Goal: Information Seeking & Learning: Check status

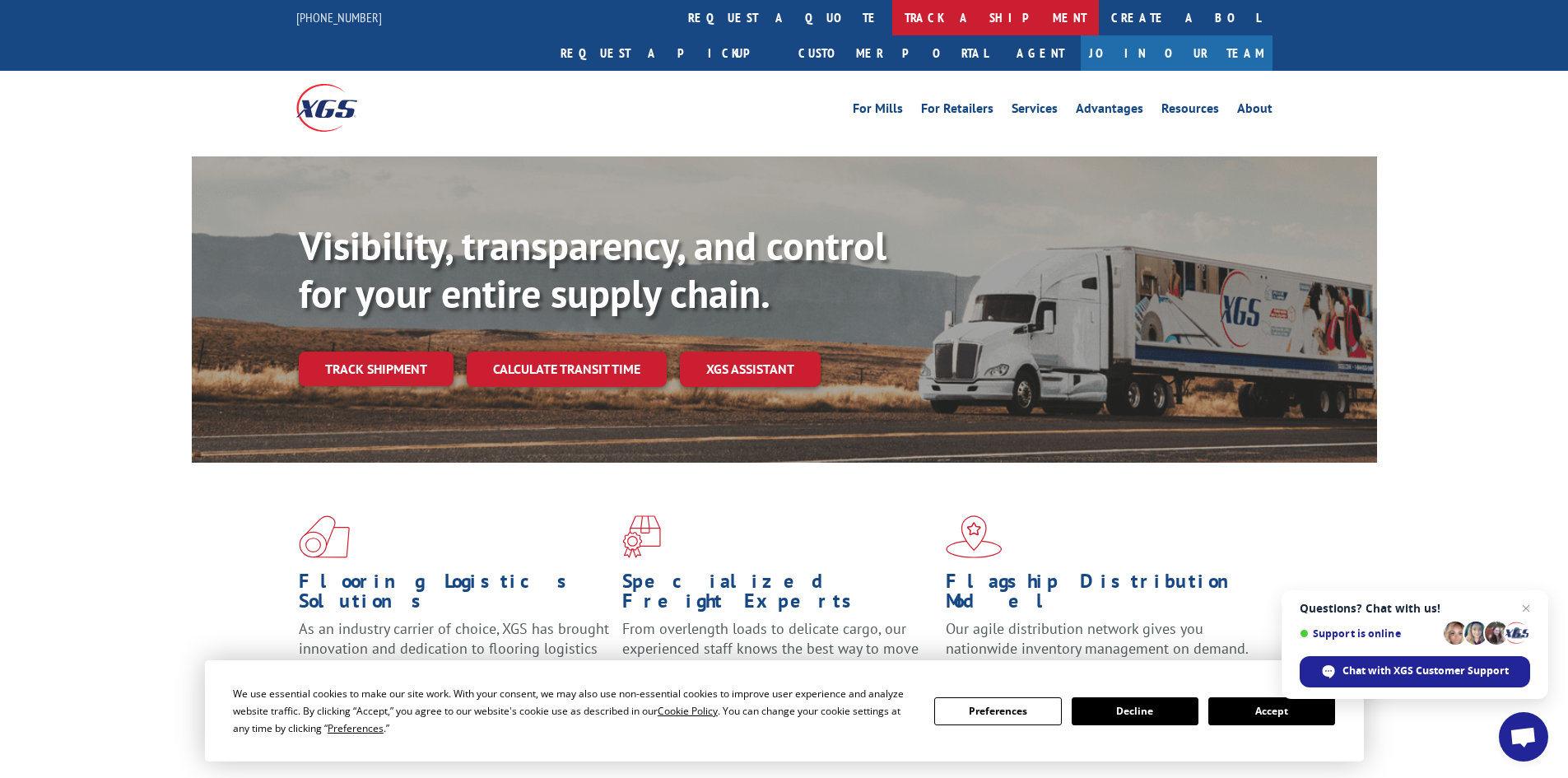
click at [892, 5] on link "track a shipment" at bounding box center [994, 17] width 206 height 35
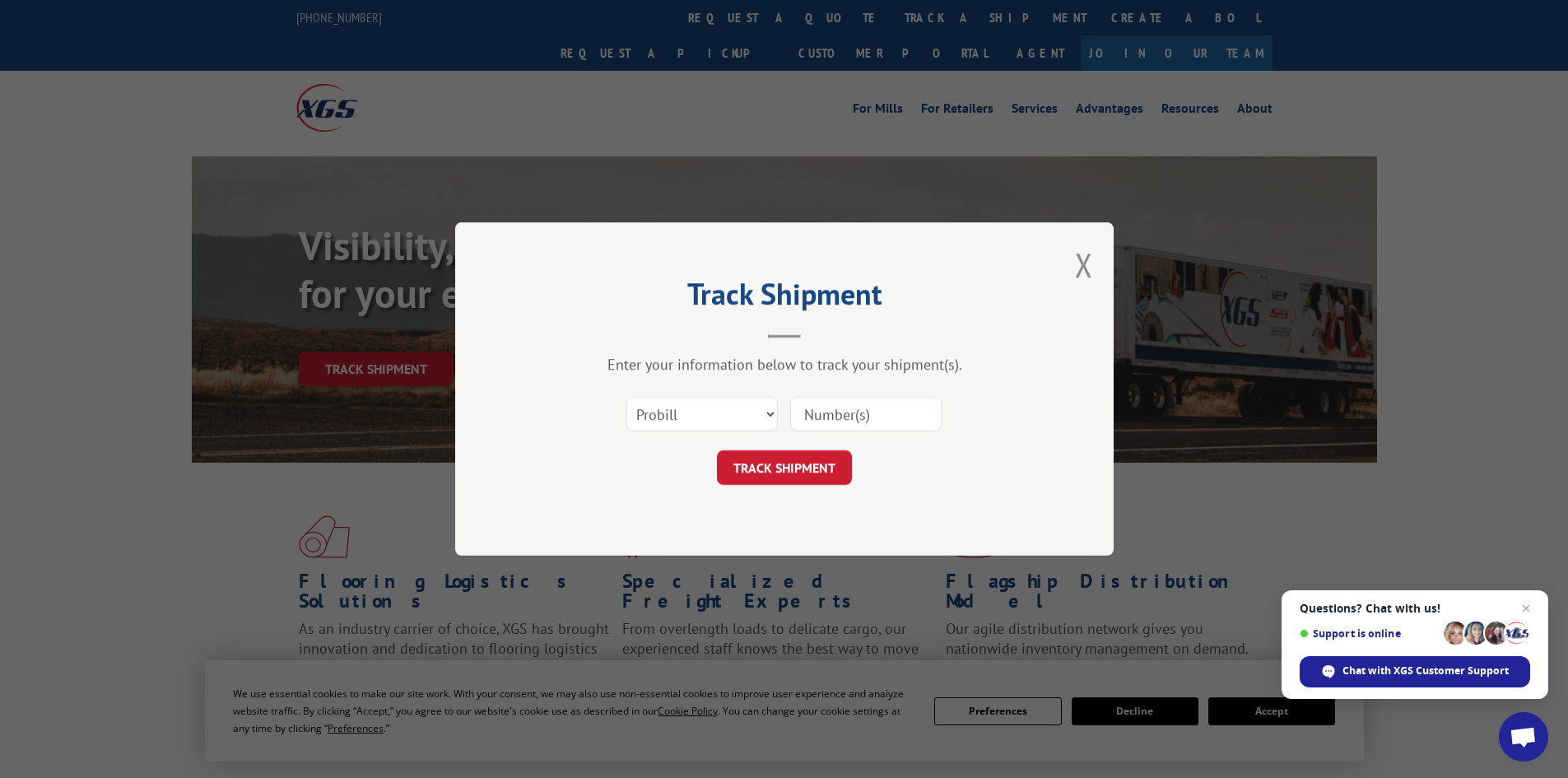
click at [874, 412] on input at bounding box center [865, 414] width 152 height 35
paste input "17690781"
type input "17690781"
click at [804, 478] on button "TRACK SHIPMENT" at bounding box center [784, 467] width 135 height 35
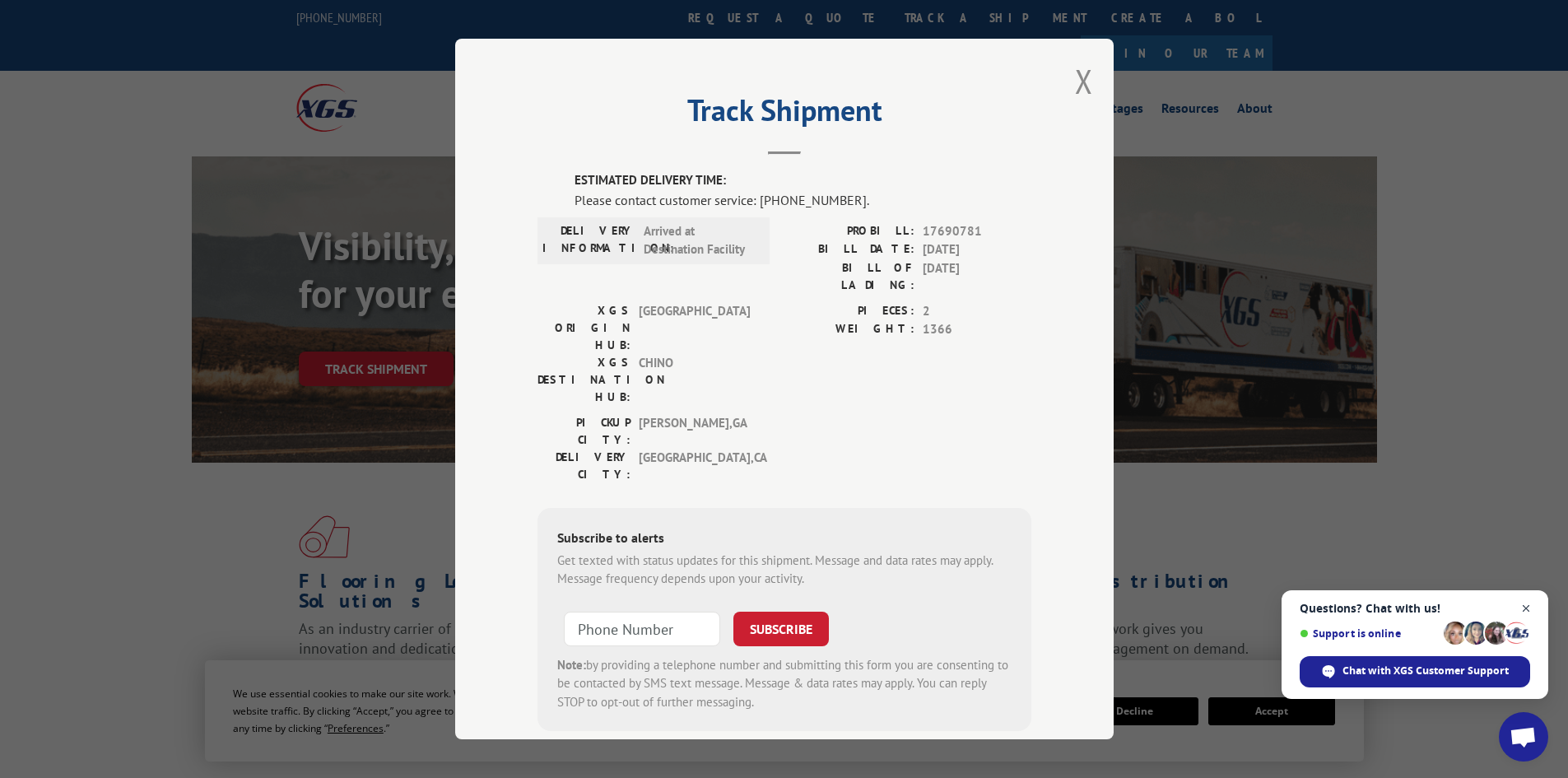
click at [1527, 609] on span "Close chat" at bounding box center [1526, 608] width 21 height 21
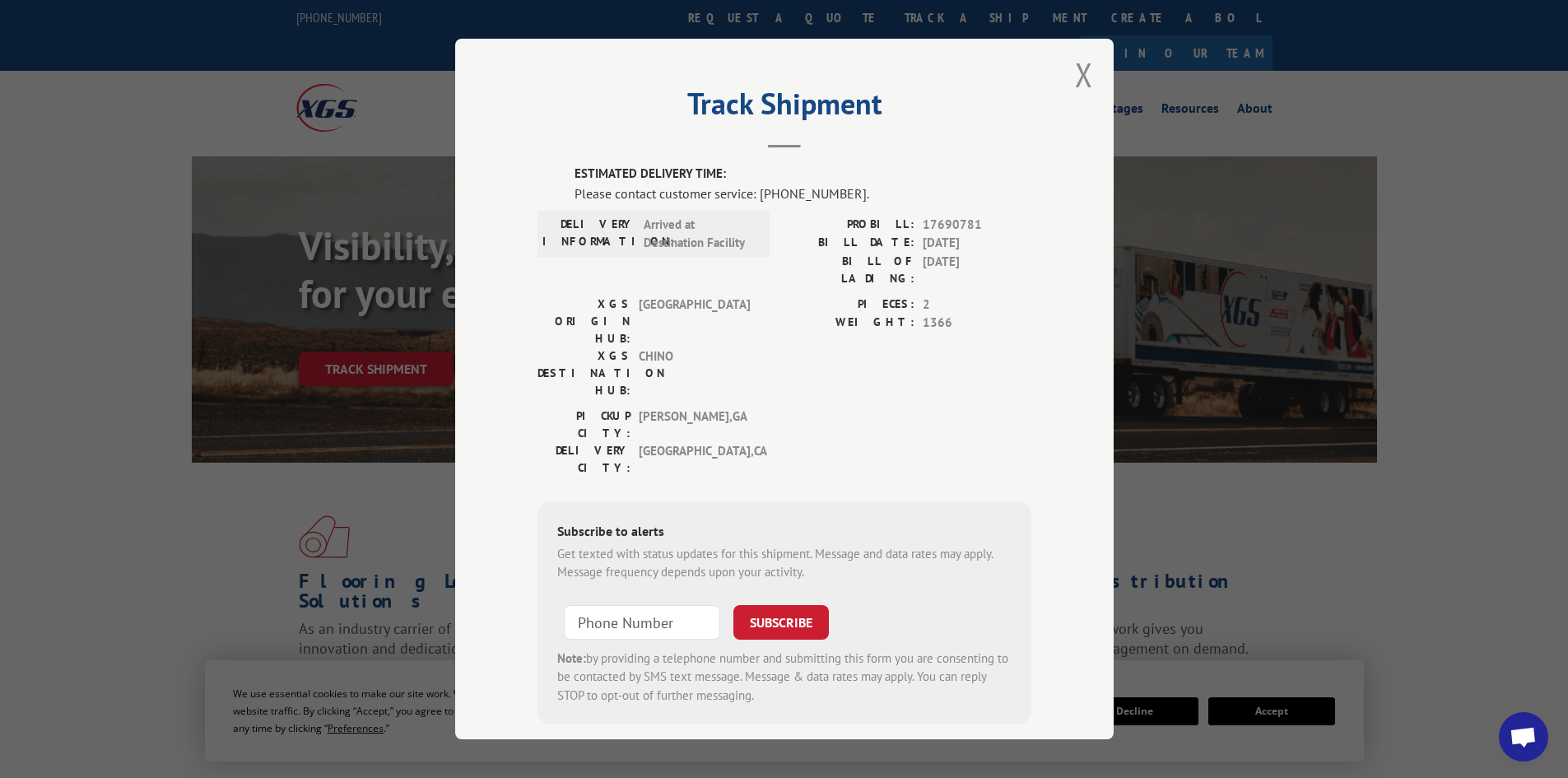
scroll to position [8, 0]
click at [773, 145] on hr at bounding box center [784, 145] width 33 height 4
click at [642, 440] on span "[GEOGRAPHIC_DATA] , [GEOGRAPHIC_DATA]" at bounding box center [694, 457] width 111 height 35
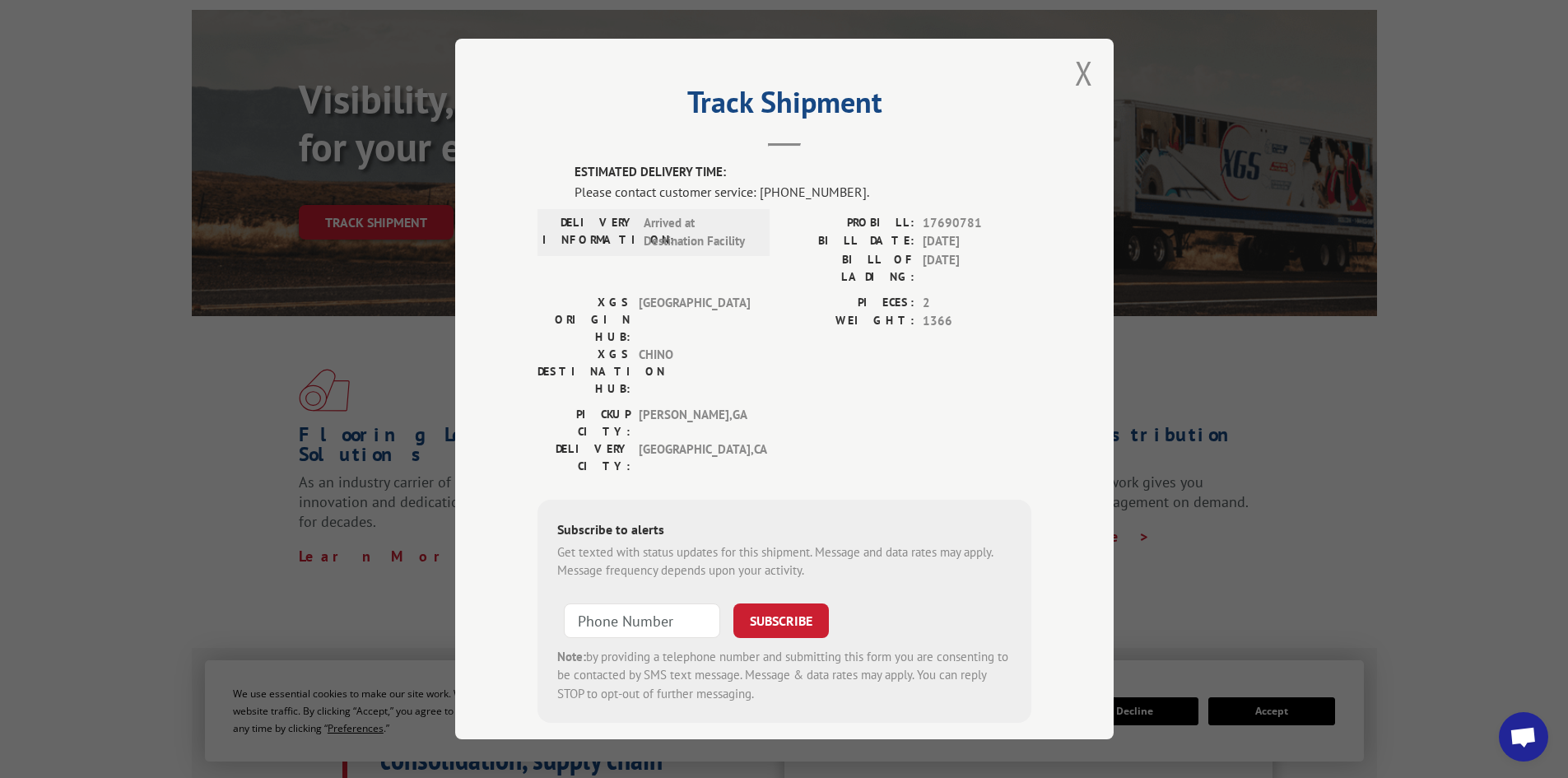
scroll to position [0, 0]
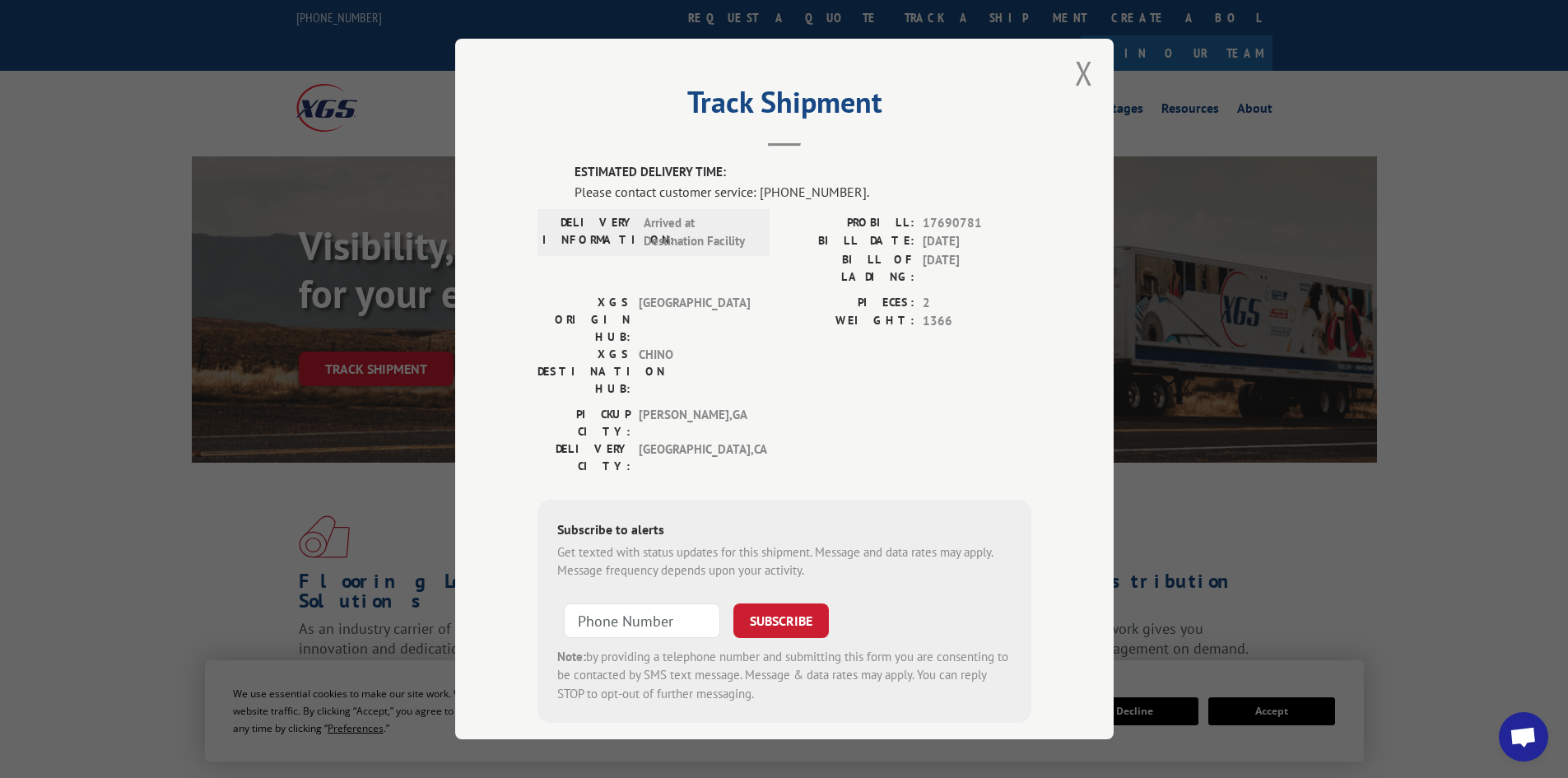
click at [687, 337] on div "XGS ORIGIN HUB: TUNNEL HILL XGS DESTINATION HUB: CHINO" at bounding box center [648, 349] width 222 height 112
click at [658, 345] on span "CHINO" at bounding box center [694, 371] width 111 height 52
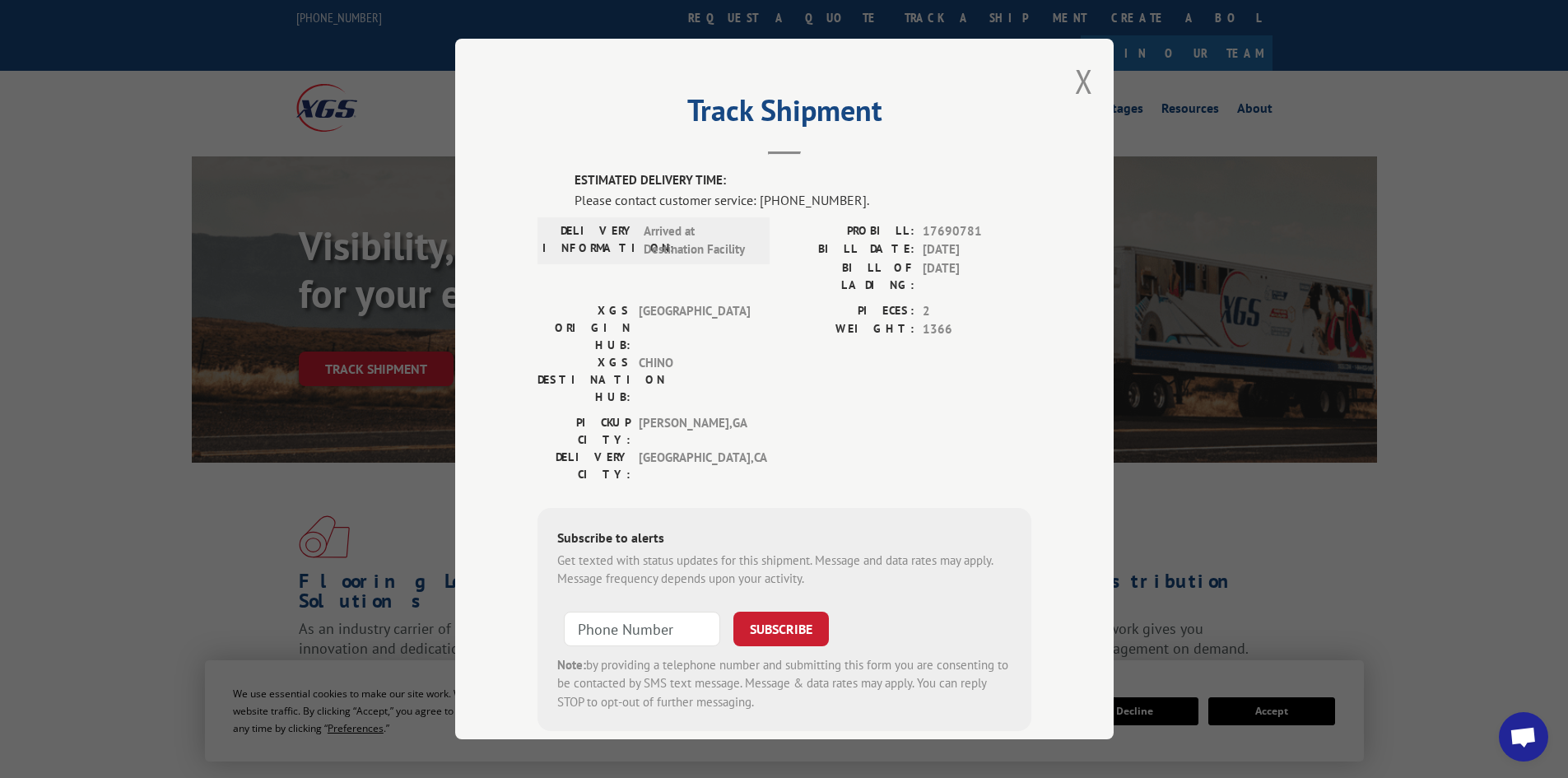
click at [691, 235] on span "Arrived at Destination Facility" at bounding box center [699, 240] width 111 height 37
click at [776, 159] on div "Track Shipment ESTIMATED DELIVERY TIME: Please contact customer service: [PHONE…" at bounding box center [784, 389] width 658 height 701
click at [776, 153] on hr at bounding box center [784, 154] width 33 height 4
click at [1074, 80] on button "Close modal" at bounding box center [1084, 81] width 18 height 44
